Goal: Task Accomplishment & Management: Use online tool/utility

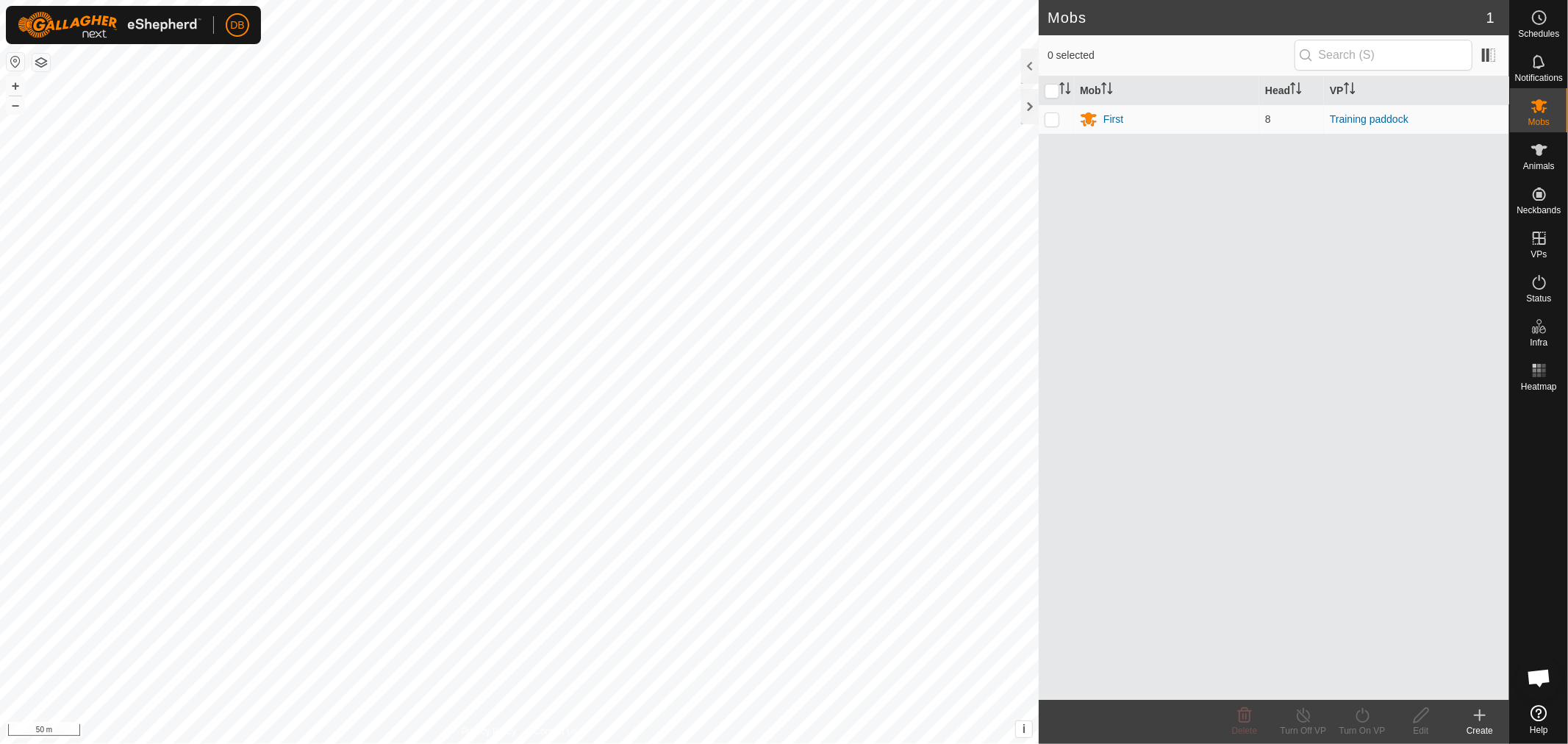
scroll to position [283, 0]
click at [1116, 117] on div "First" at bounding box center [1113, 119] width 20 height 16
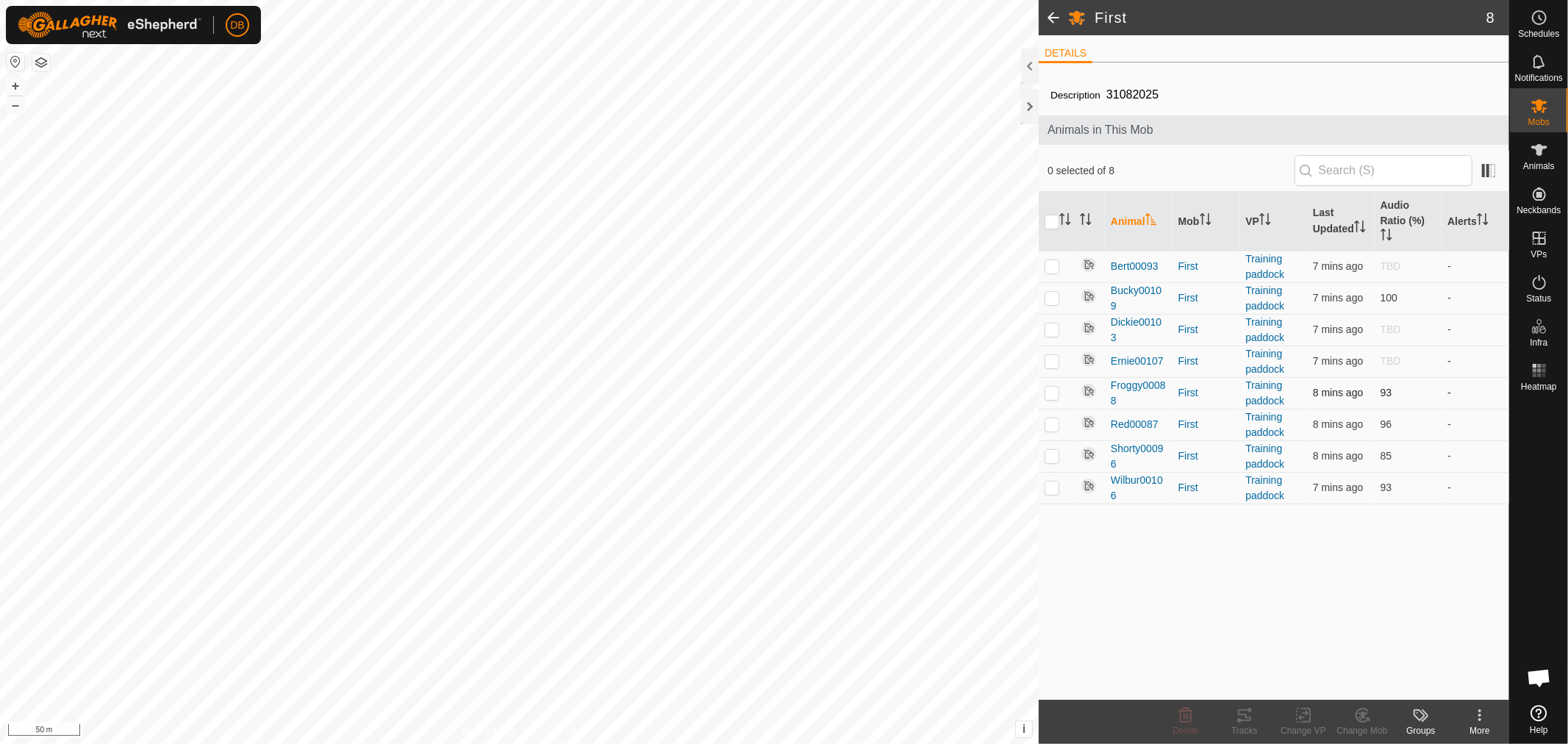
drag, startPoint x: 1059, startPoint y: 390, endPoint x: 1056, endPoint y: 401, distance: 11.4
click at [1056, 395] on p-checkbox at bounding box center [1052, 392] width 15 height 12
checkbox input "true"
click at [1049, 422] on p-checkbox at bounding box center [1052, 424] width 15 height 12
checkbox input "true"
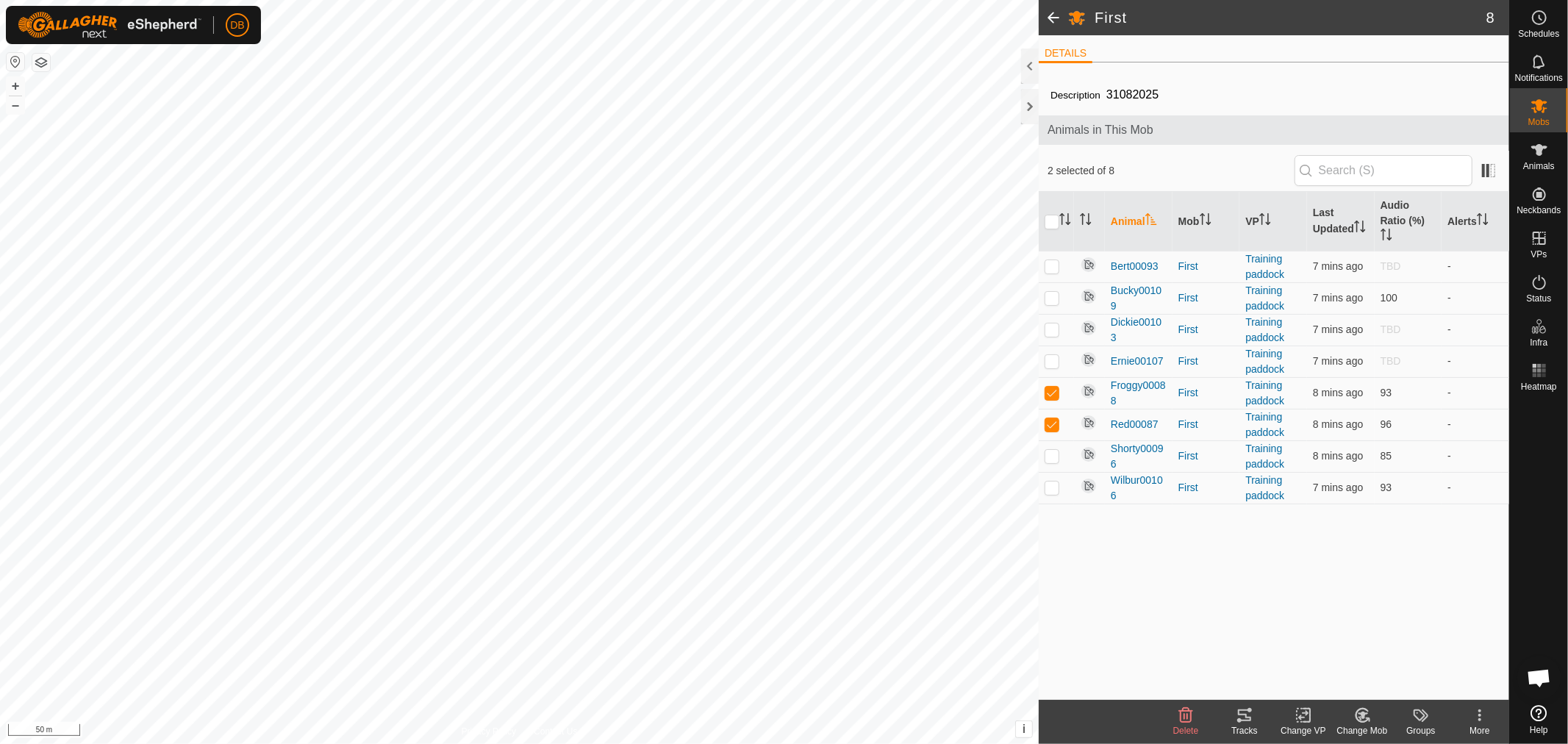
drag, startPoint x: 1050, startPoint y: 487, endPoint x: 1104, endPoint y: 532, distance: 70.3
click at [1052, 488] on p-checkbox at bounding box center [1052, 486] width 15 height 12
checkbox input "true"
click at [1237, 714] on icon at bounding box center [1244, 714] width 18 height 18
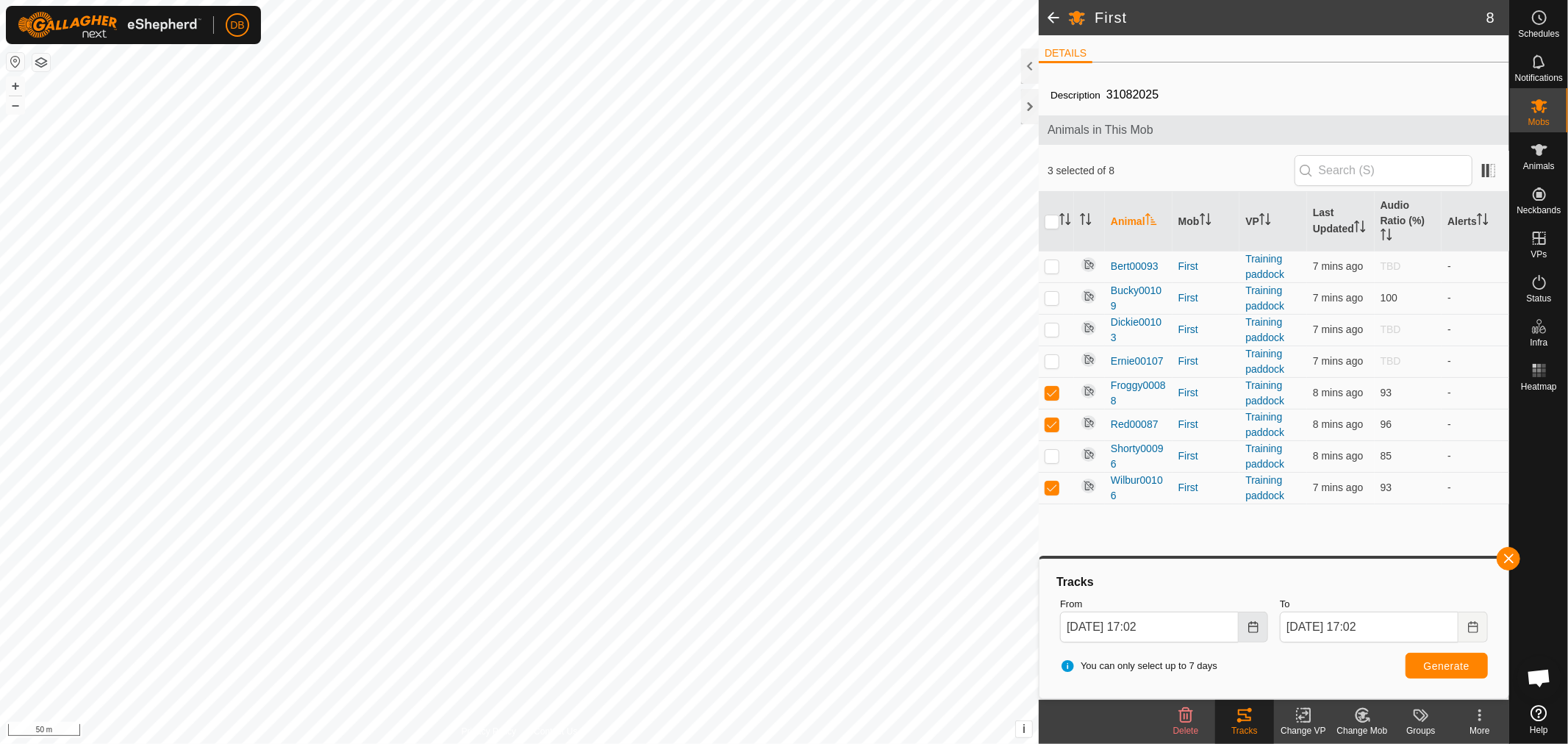
click at [1253, 621] on icon "Choose Date" at bounding box center [1253, 627] width 12 height 12
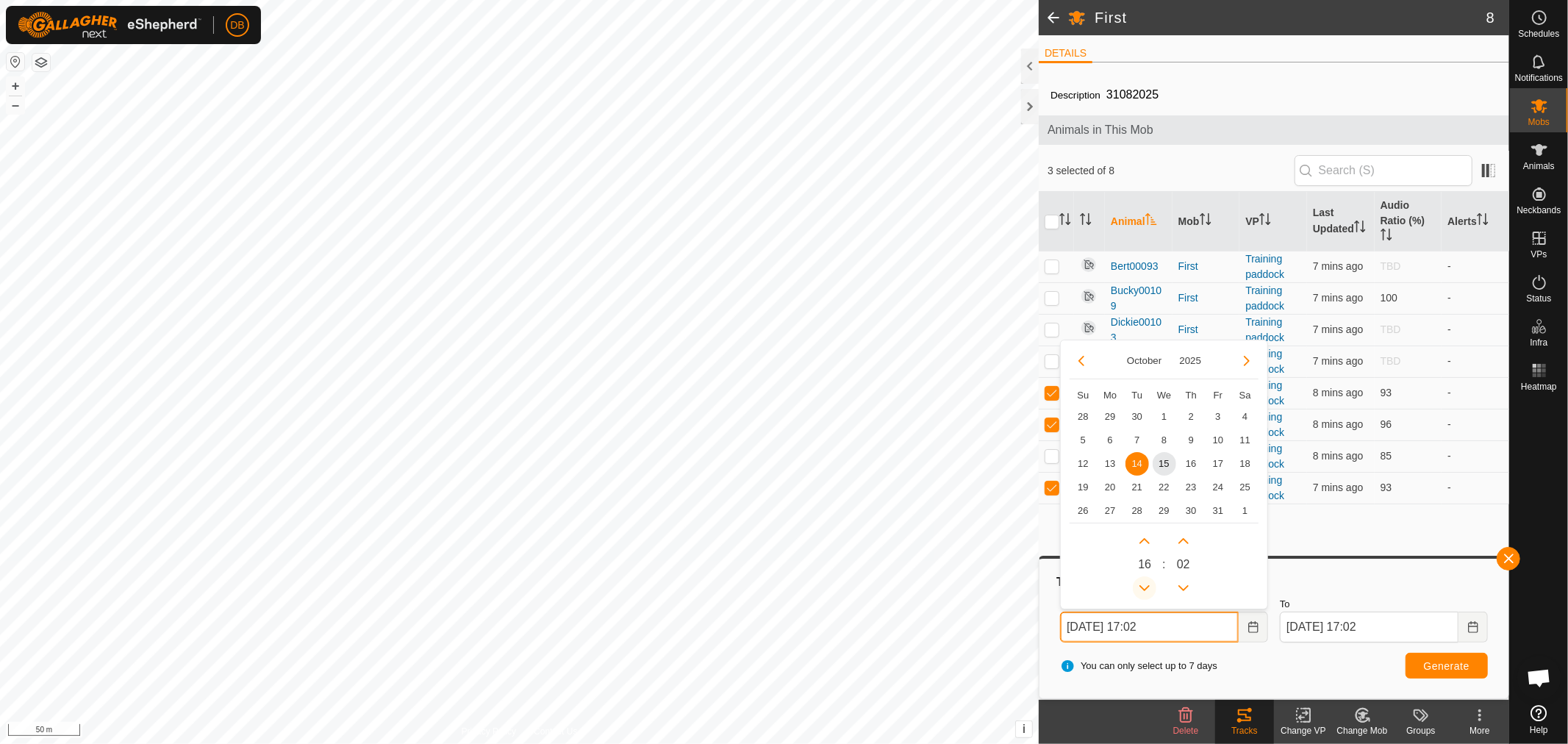
click at [1149, 590] on button "Previous Hour" at bounding box center [1145, 587] width 23 height 23
click at [1149, 588] on button "Previous Hour" at bounding box center [1145, 587] width 23 height 23
click at [1160, 465] on span "15" at bounding box center [1164, 463] width 23 height 23
type input "[DATE] 15:02"
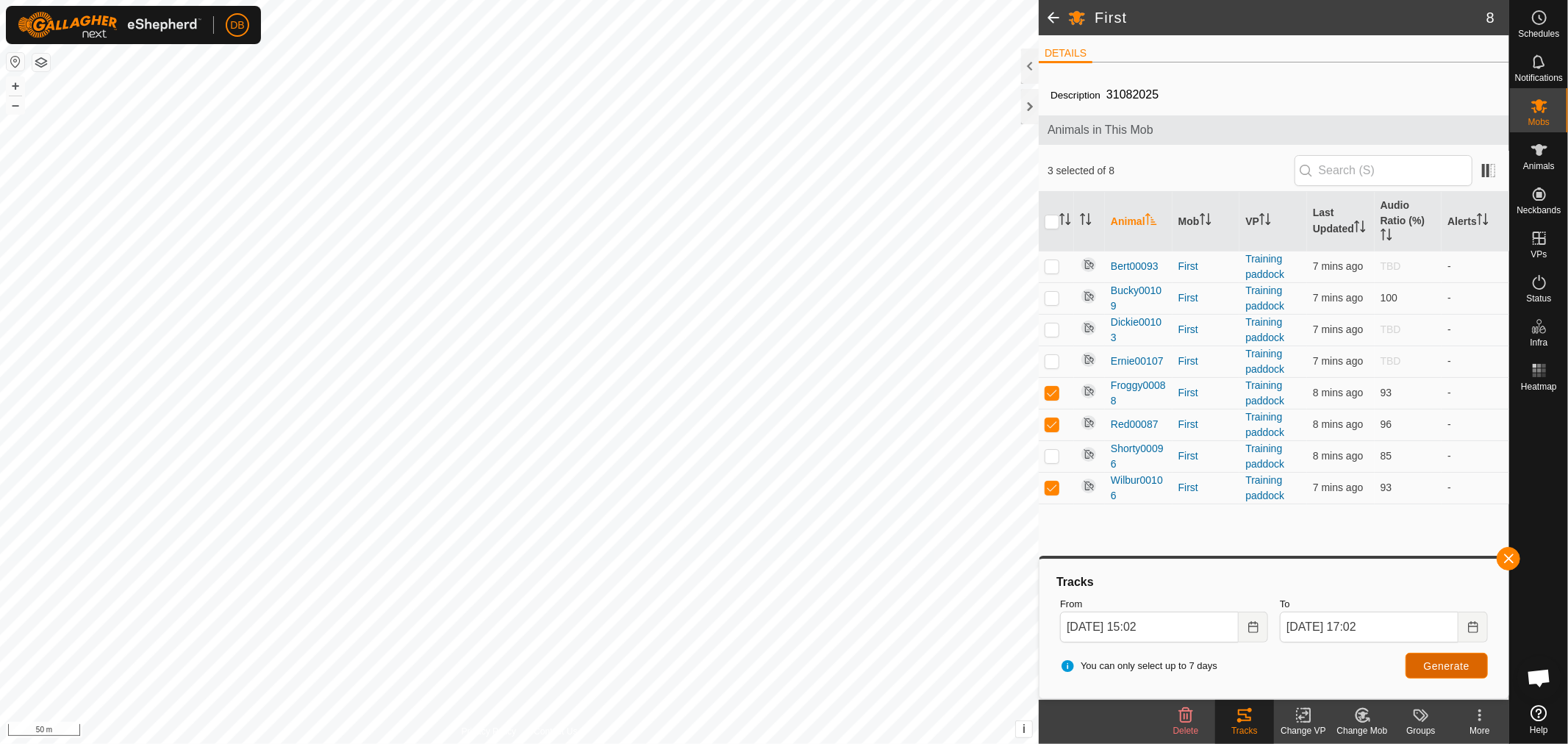
click at [1456, 661] on span "Generate" at bounding box center [1446, 665] width 46 height 12
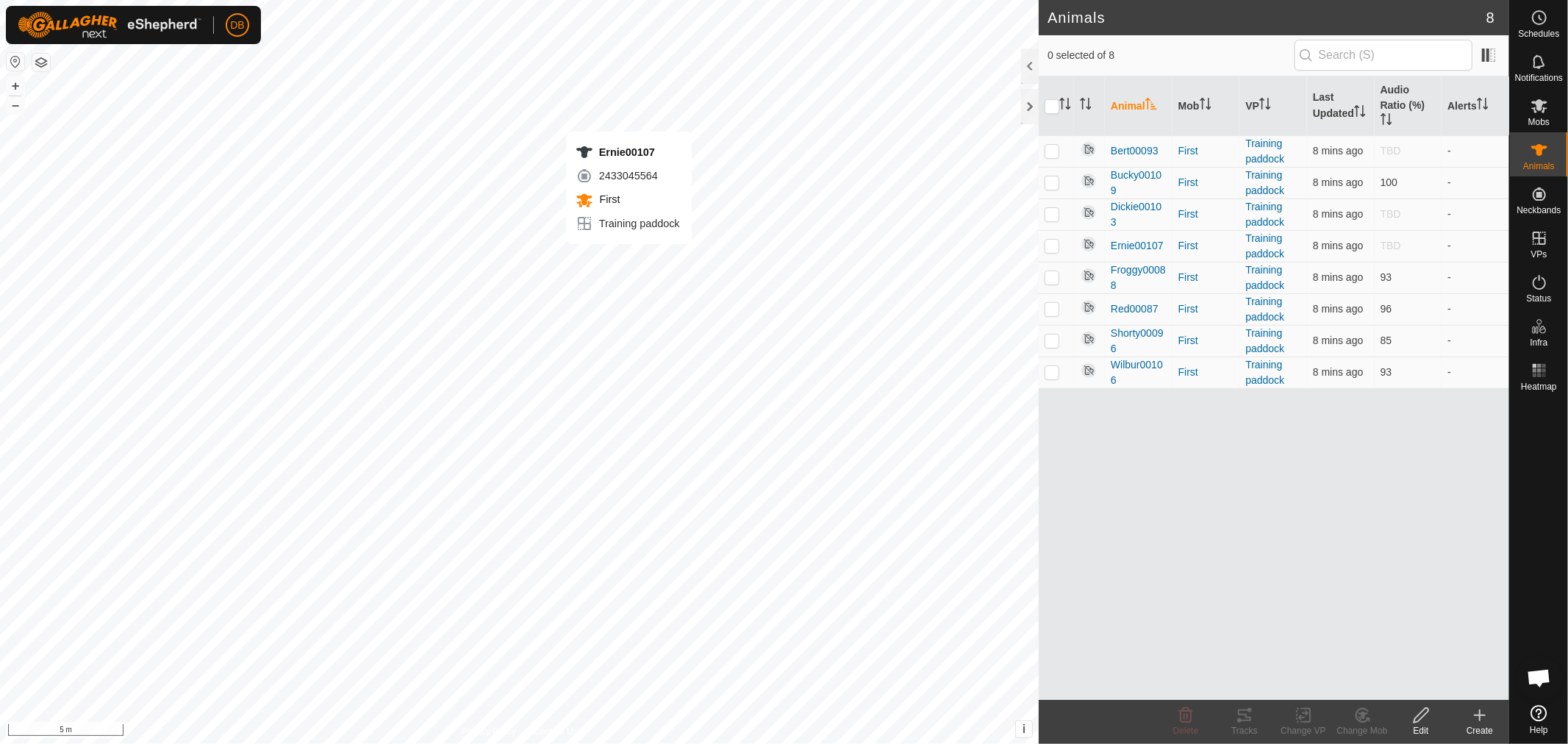
checkbox input "true"
click at [1052, 219] on p-checkbox at bounding box center [1052, 214] width 15 height 12
checkbox input "true"
click at [1052, 184] on p-checkbox at bounding box center [1052, 182] width 15 height 12
checkbox input "true"
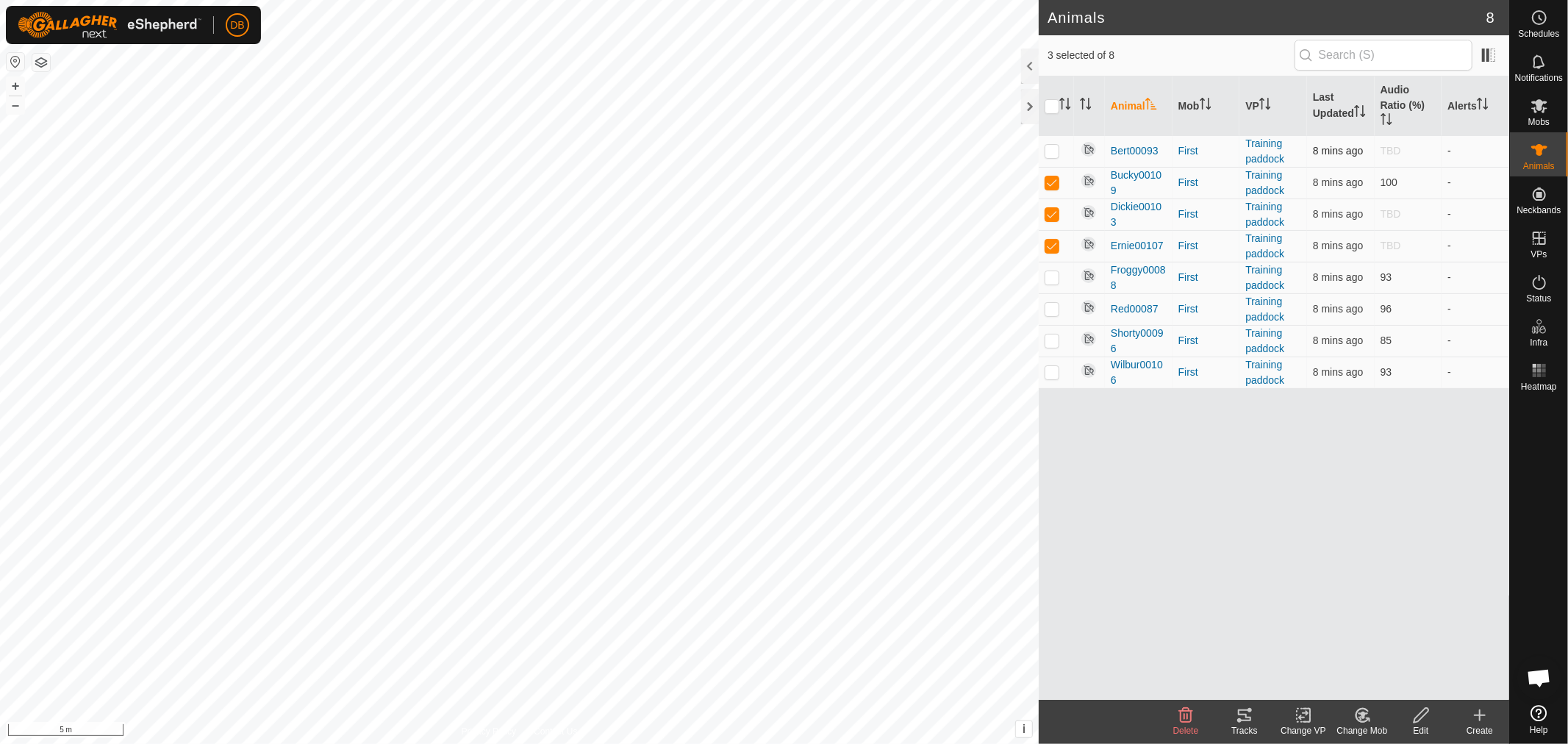
click at [1049, 153] on p-checkbox at bounding box center [1052, 151] width 15 height 12
checkbox input "true"
click at [1052, 182] on p-checkbox at bounding box center [1052, 182] width 15 height 12
checkbox input "false"
click at [1055, 209] on p-checkbox at bounding box center [1052, 214] width 15 height 12
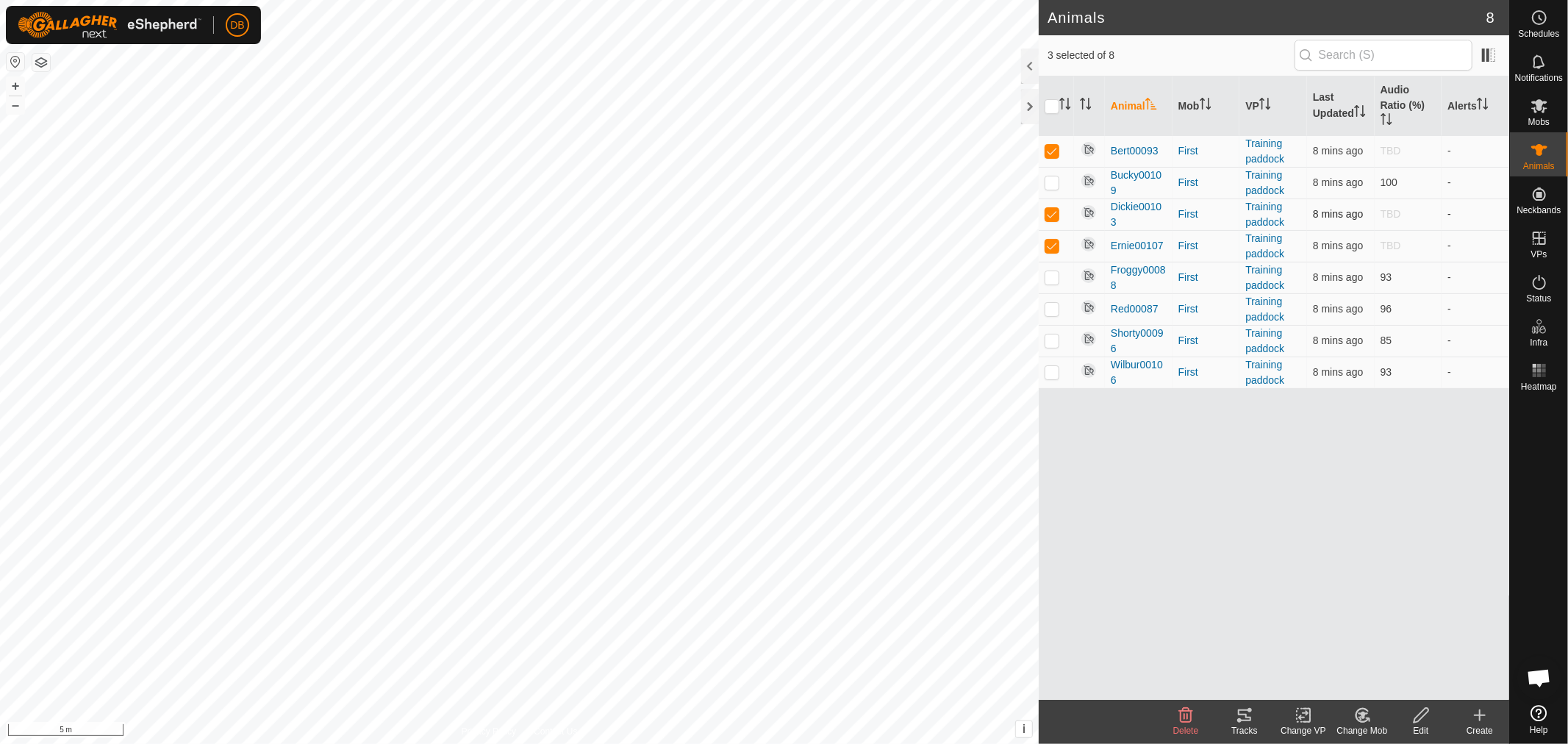
checkbox input "false"
click at [1048, 246] on p-checkbox at bounding box center [1052, 246] width 15 height 12
checkbox input "false"
click at [1052, 342] on p-checkbox at bounding box center [1052, 339] width 15 height 12
click at [1052, 340] on p-checkbox at bounding box center [1052, 339] width 15 height 12
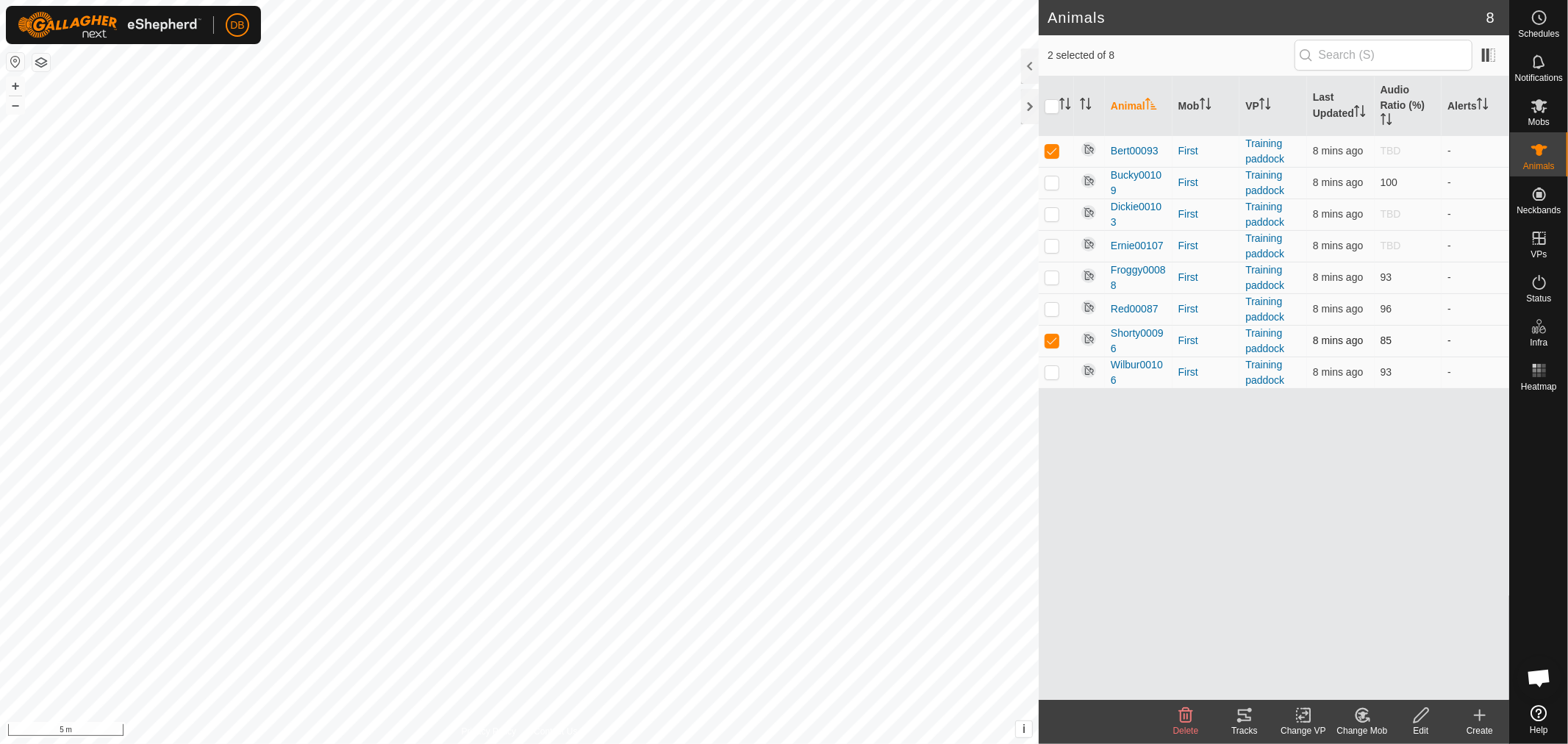
checkbox input "false"
click at [1052, 184] on p-checkbox at bounding box center [1052, 182] width 15 height 12
checkbox input "true"
click at [1054, 149] on p-checkbox at bounding box center [1052, 151] width 15 height 12
checkbox input "false"
